Goal: Transaction & Acquisition: Purchase product/service

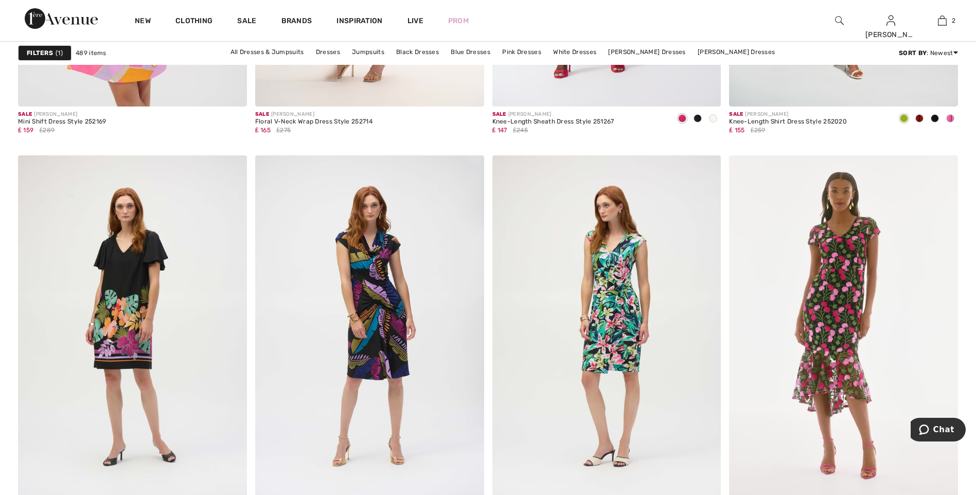
scroll to position [5350, 0]
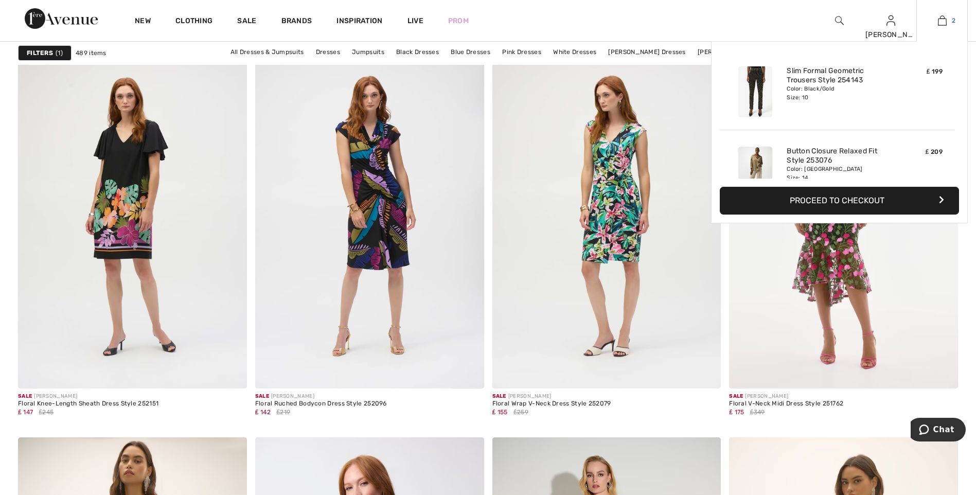
click at [942, 24] on img at bounding box center [942, 20] width 9 height 12
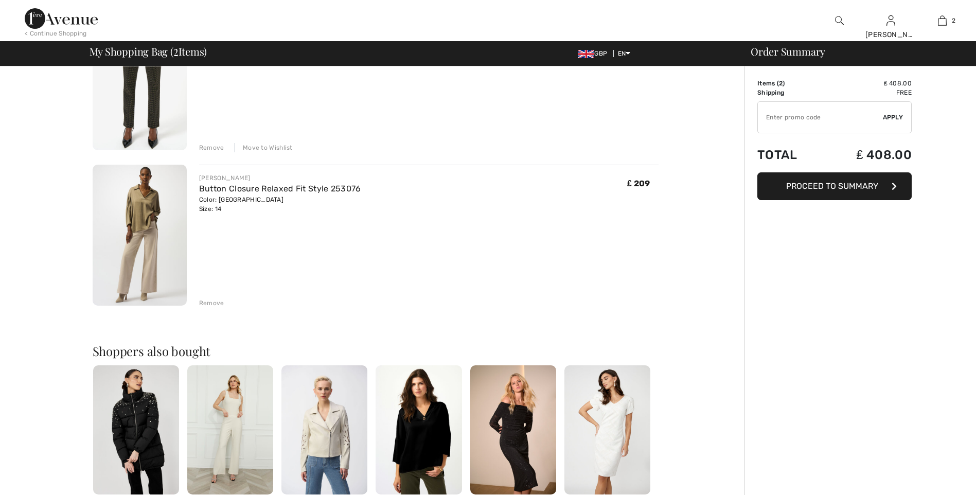
scroll to position [154, 0]
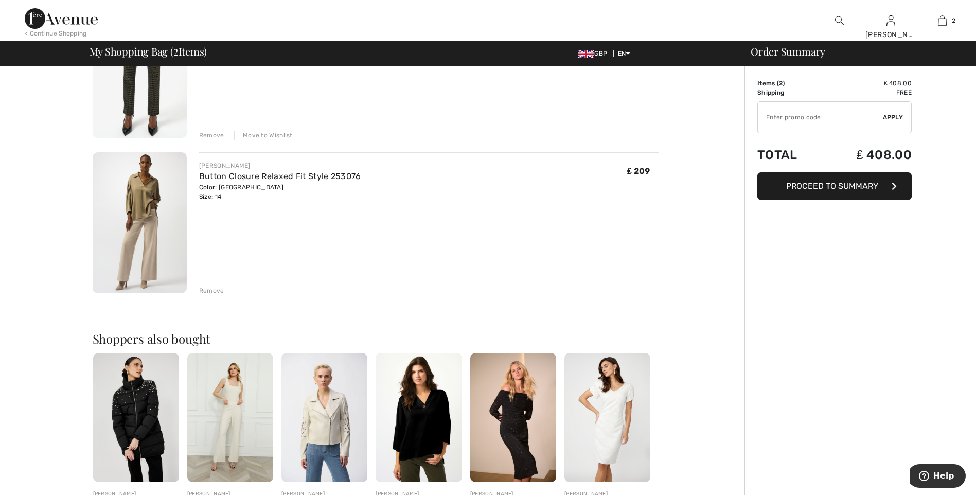
click at [147, 203] on img at bounding box center [140, 222] width 94 height 141
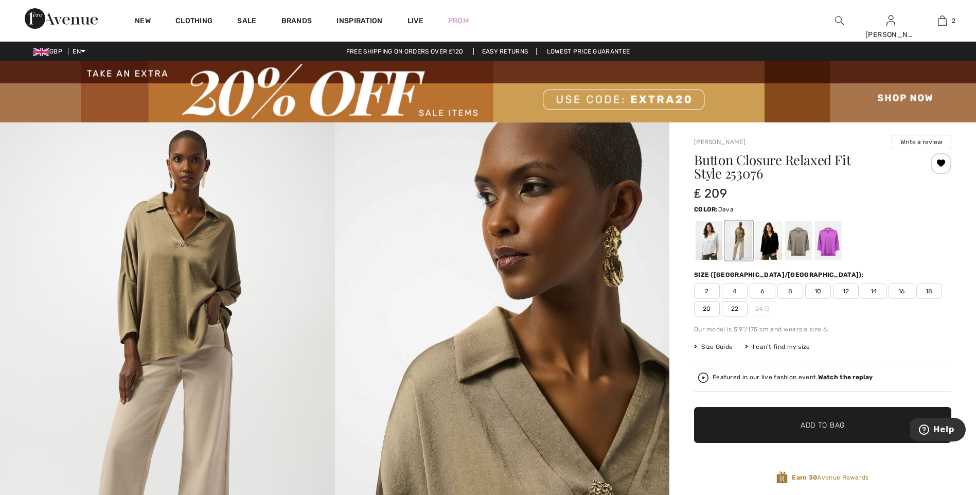
click at [843, 289] on span "12" at bounding box center [846, 290] width 26 height 15
click at [821, 419] on span "Add to Bag" at bounding box center [822, 424] width 44 height 11
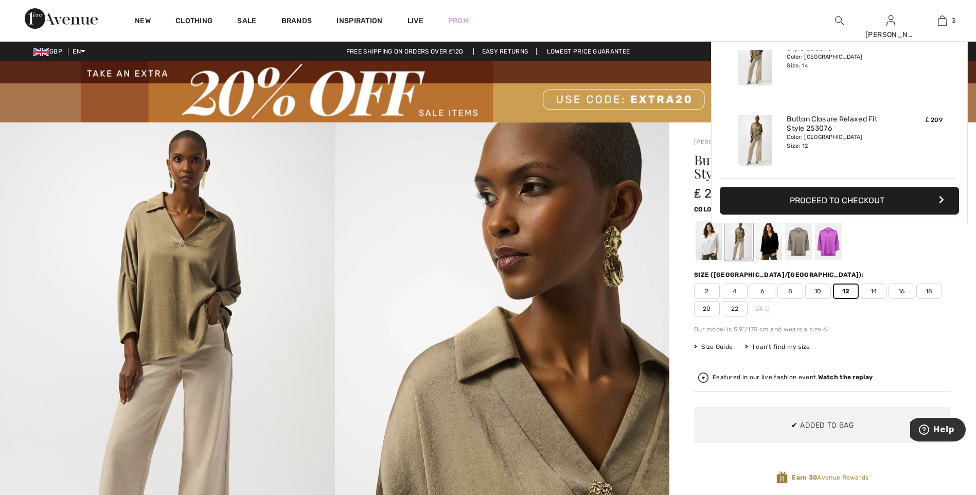
scroll to position [112, 0]
